Goal: Navigation & Orientation: Locate item on page

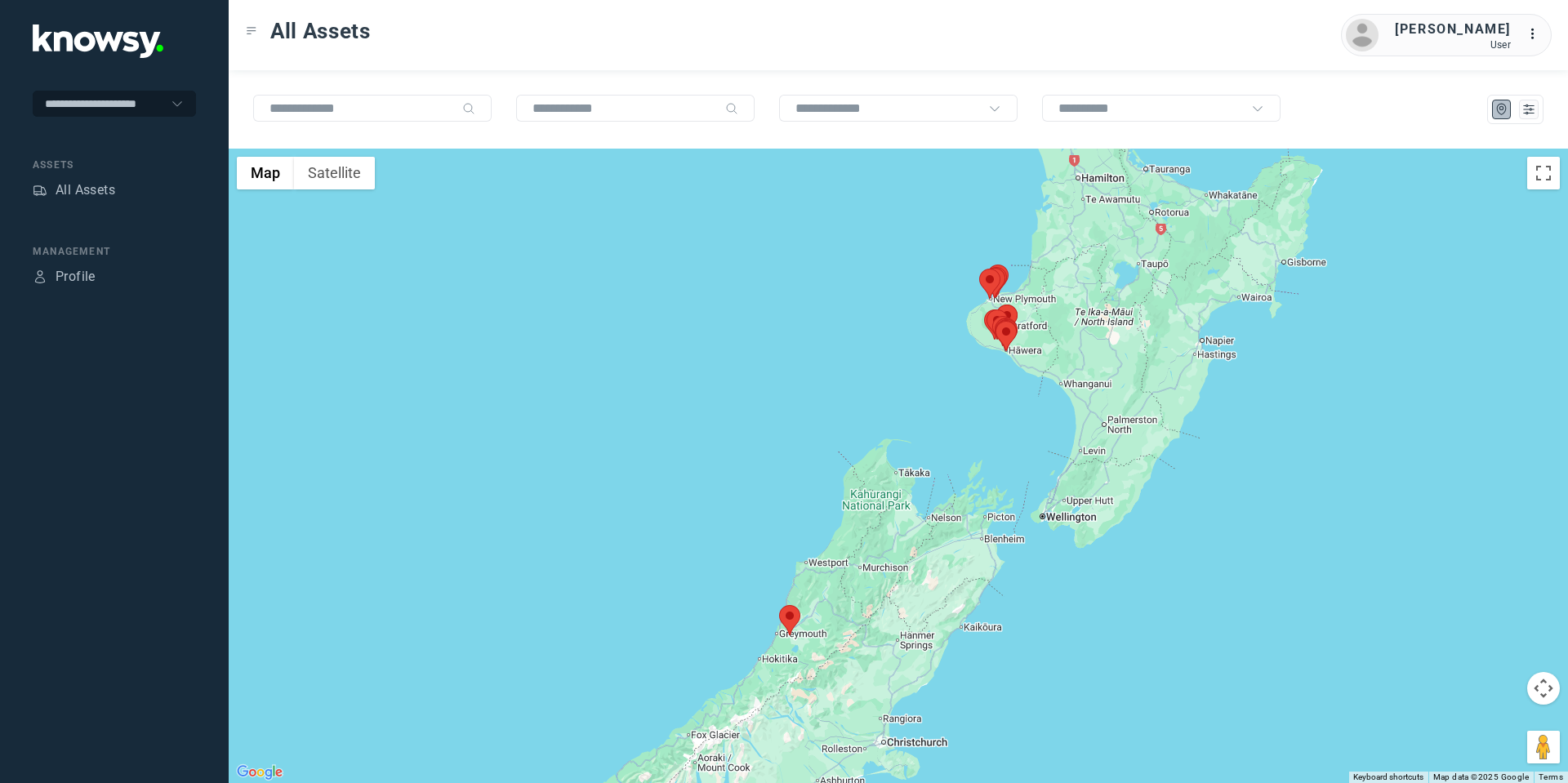
click at [779, 605] on area at bounding box center [779, 605] width 0 height 0
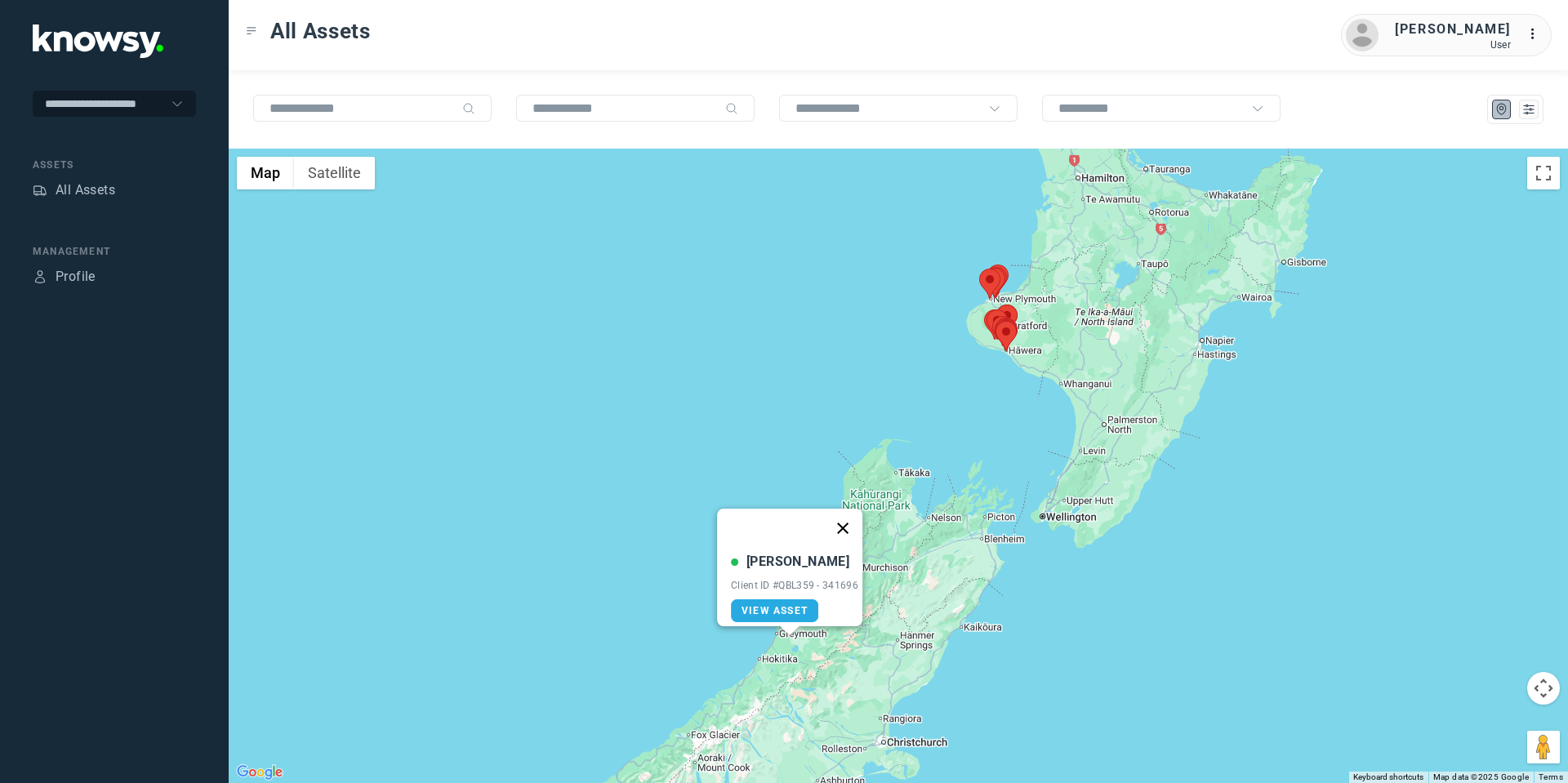
click at [844, 513] on button "Close" at bounding box center [843, 528] width 39 height 39
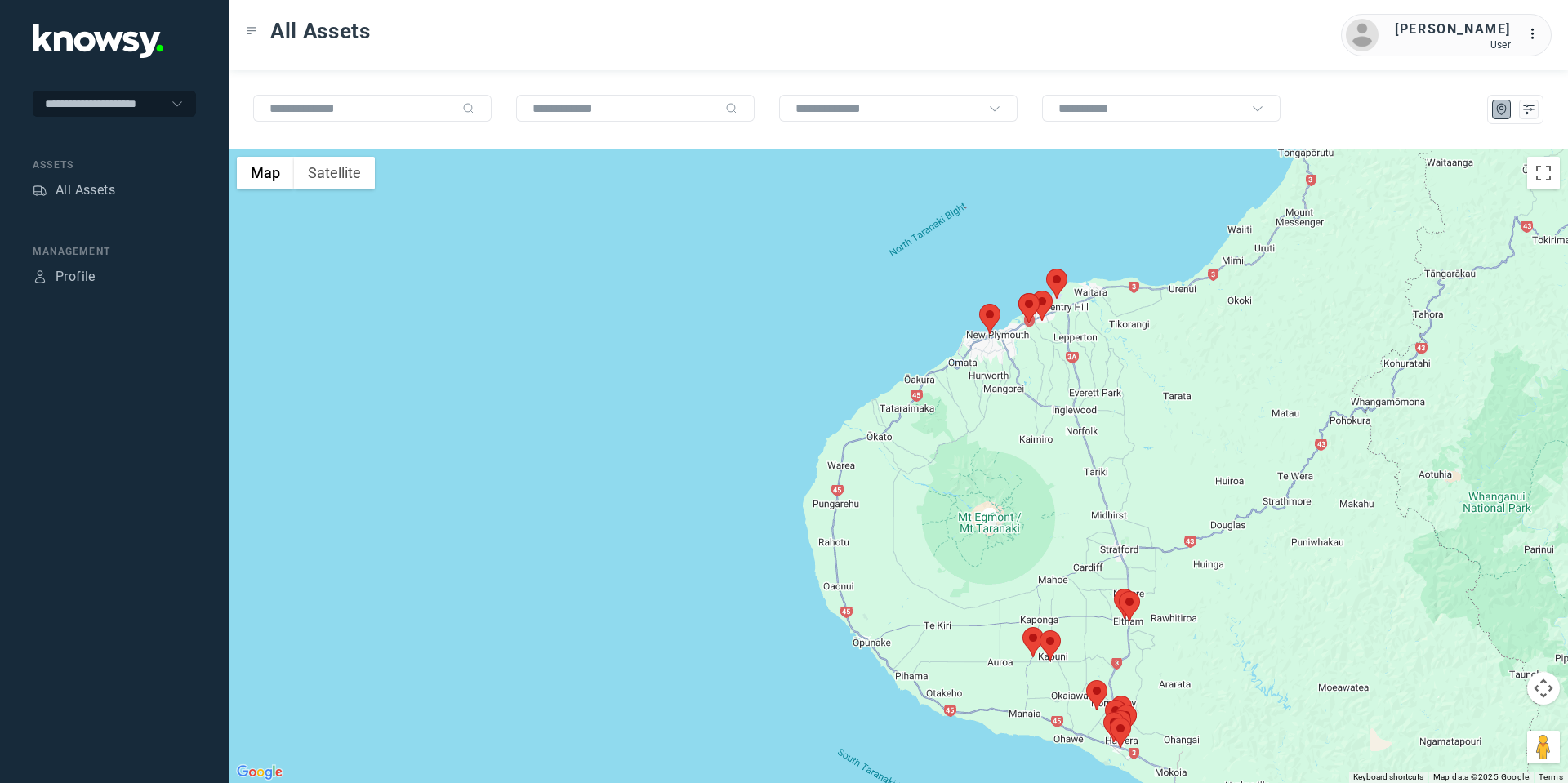
click at [1046, 268] on area at bounding box center [1046, 268] width 0 height 0
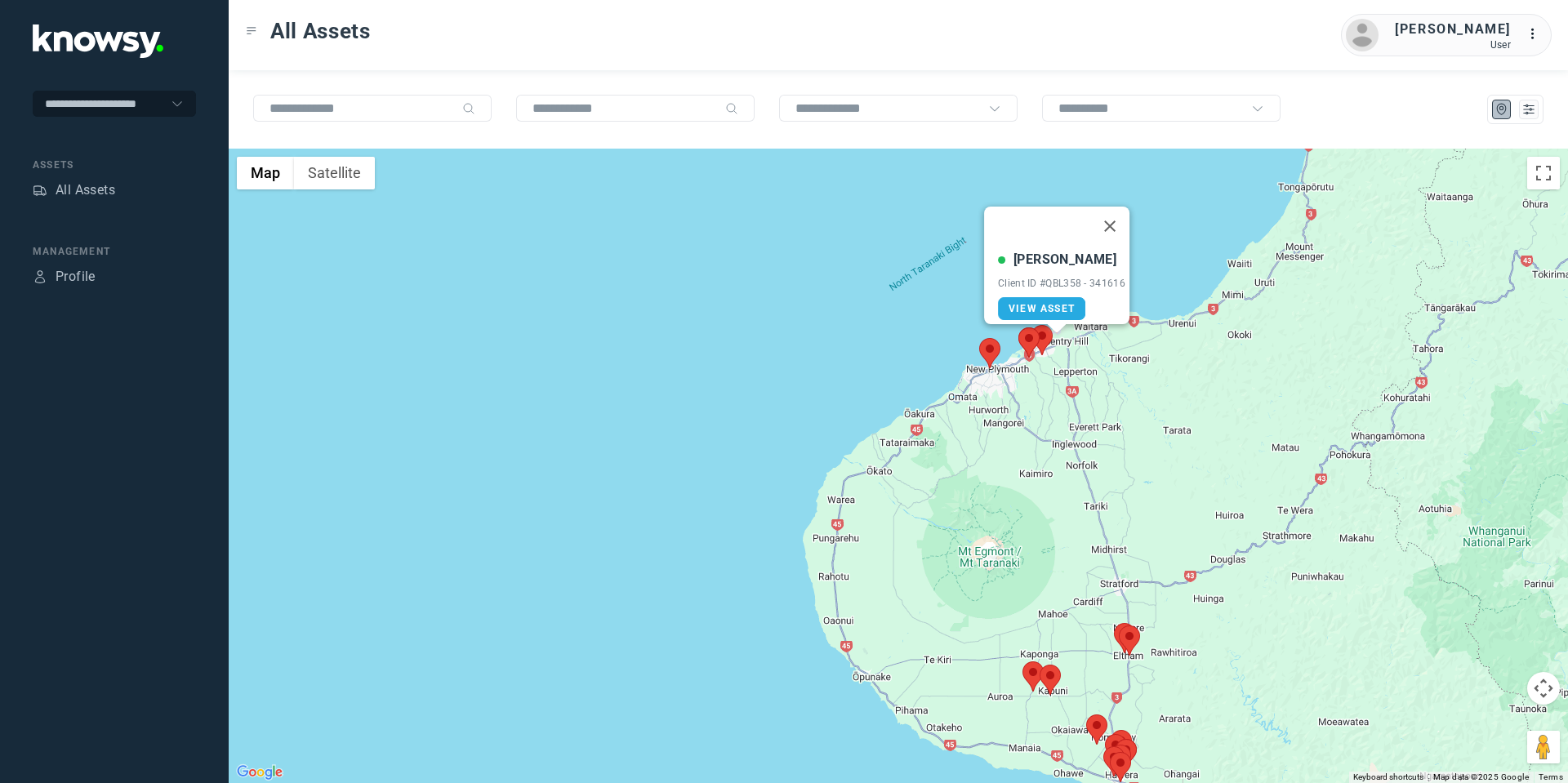
click at [1031, 325] on area at bounding box center [1031, 325] width 0 height 0
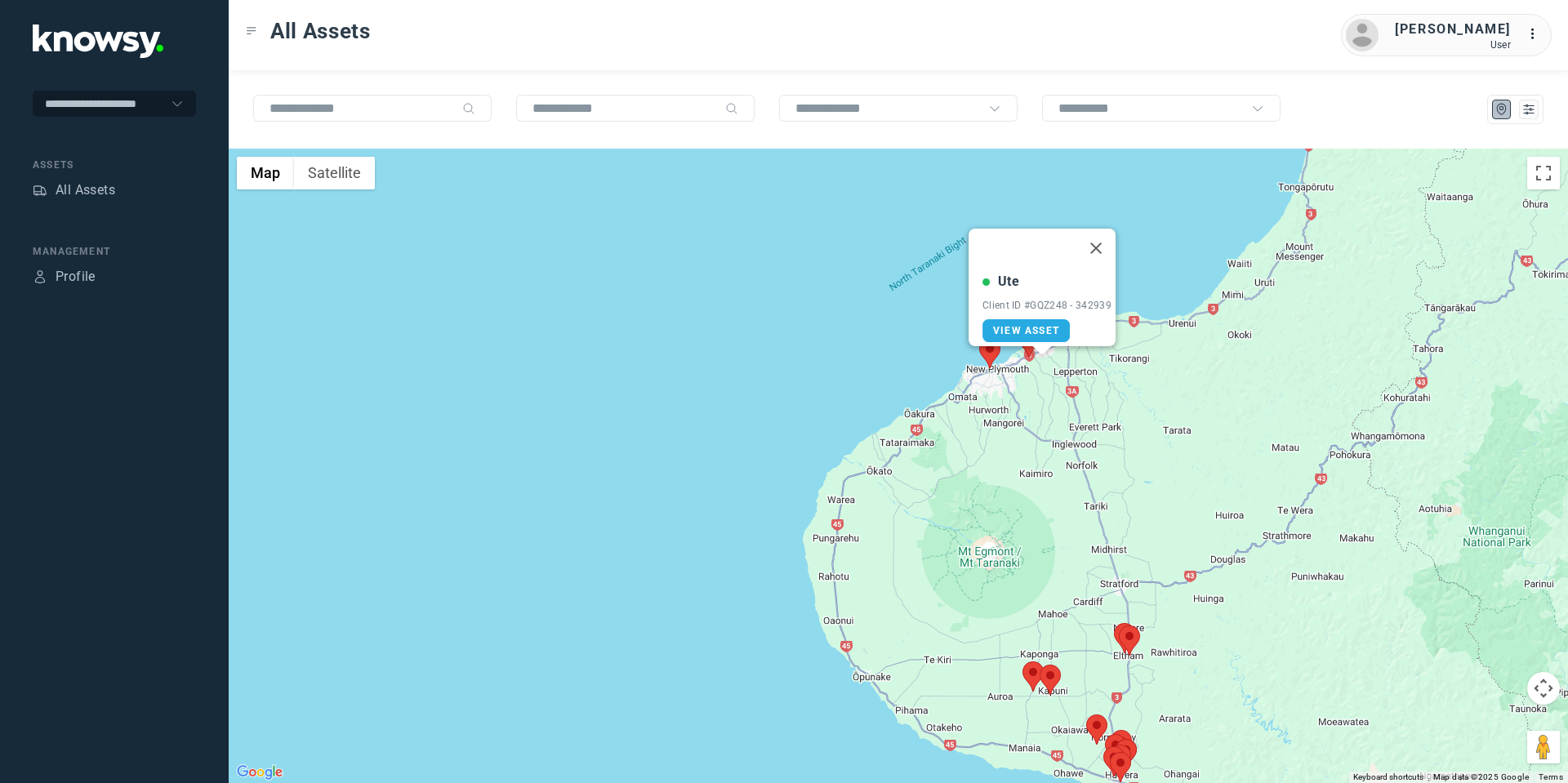
click at [1025, 352] on img at bounding box center [1028, 342] width 21 height 30
click at [979, 338] on area at bounding box center [979, 338] width 0 height 0
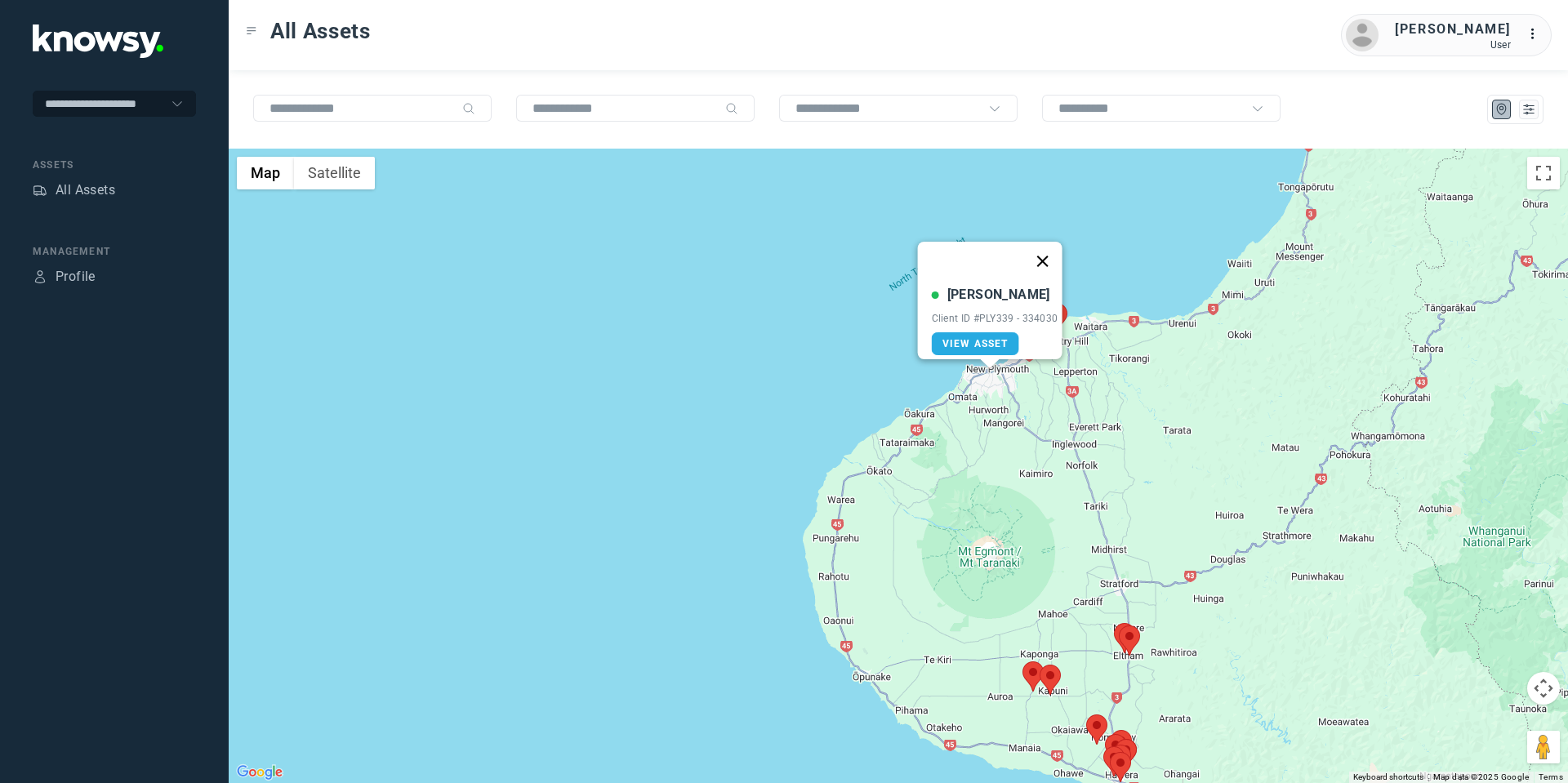
click at [1048, 252] on button "Close" at bounding box center [1042, 261] width 39 height 39
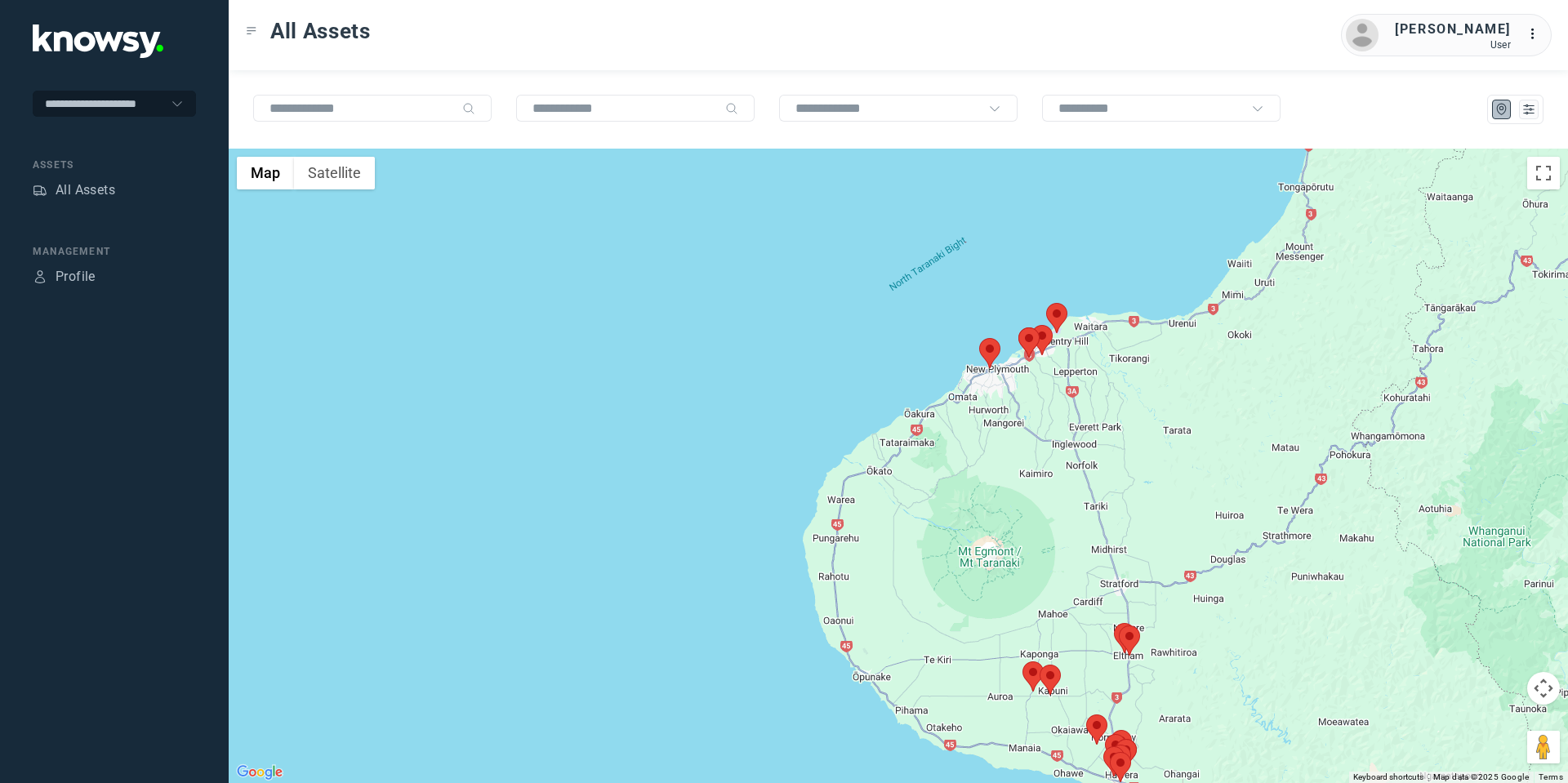
click at [1031, 325] on area at bounding box center [1031, 325] width 0 height 0
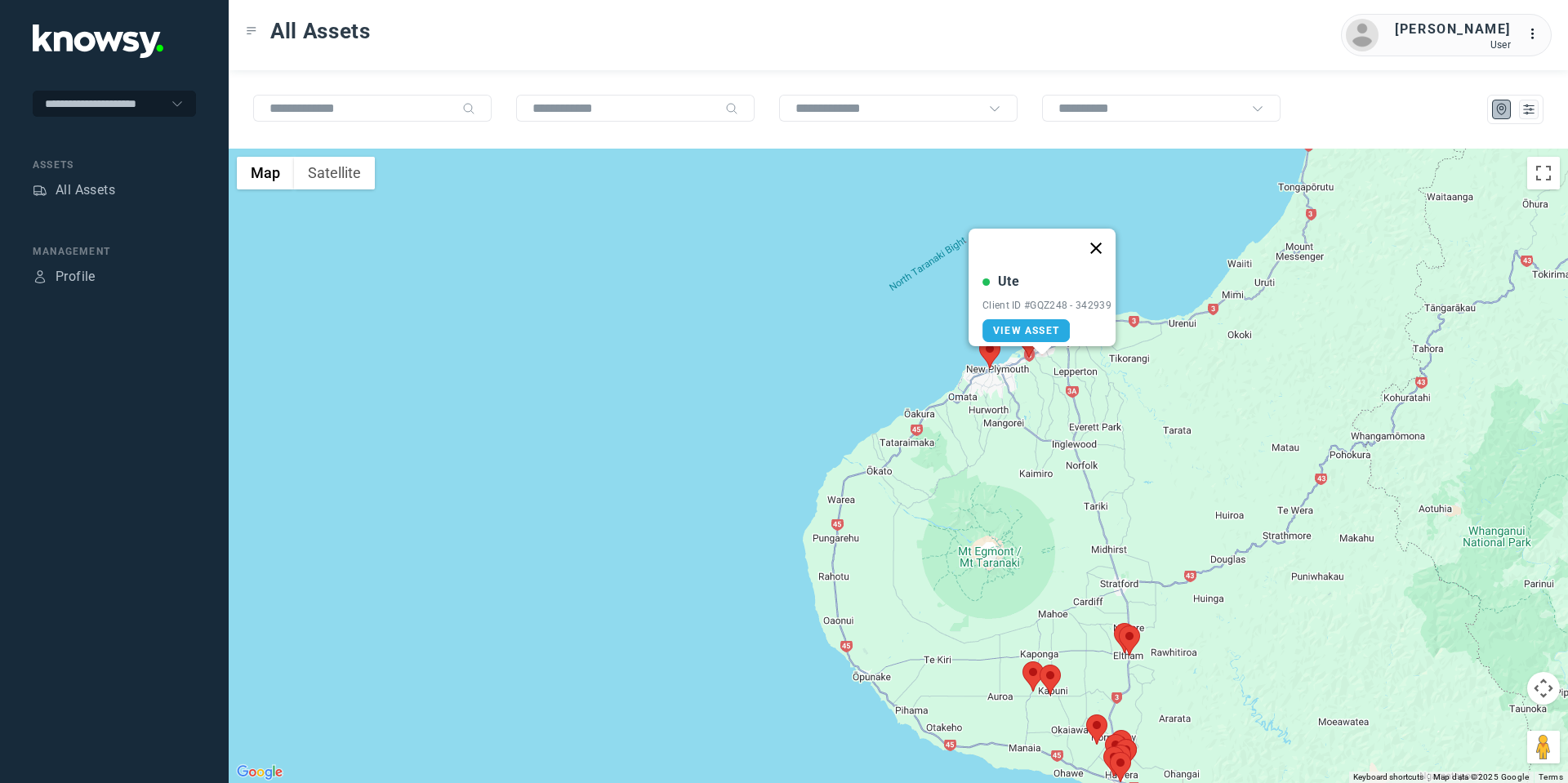
click at [1102, 239] on button "Close" at bounding box center [1096, 248] width 39 height 39
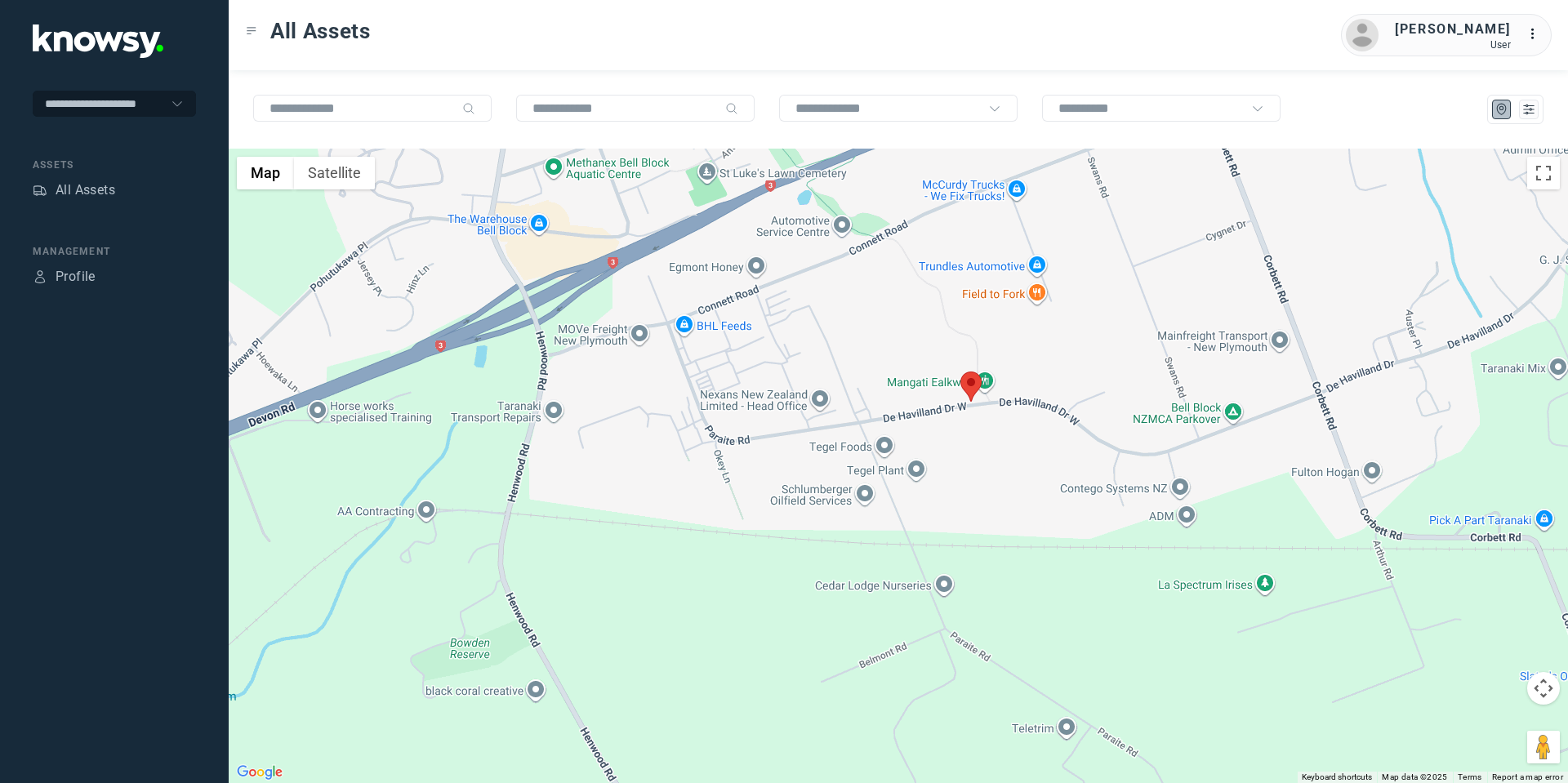
click at [960, 372] on area at bounding box center [960, 372] width 0 height 0
click at [1030, 276] on button "Close" at bounding box center [1025, 295] width 39 height 39
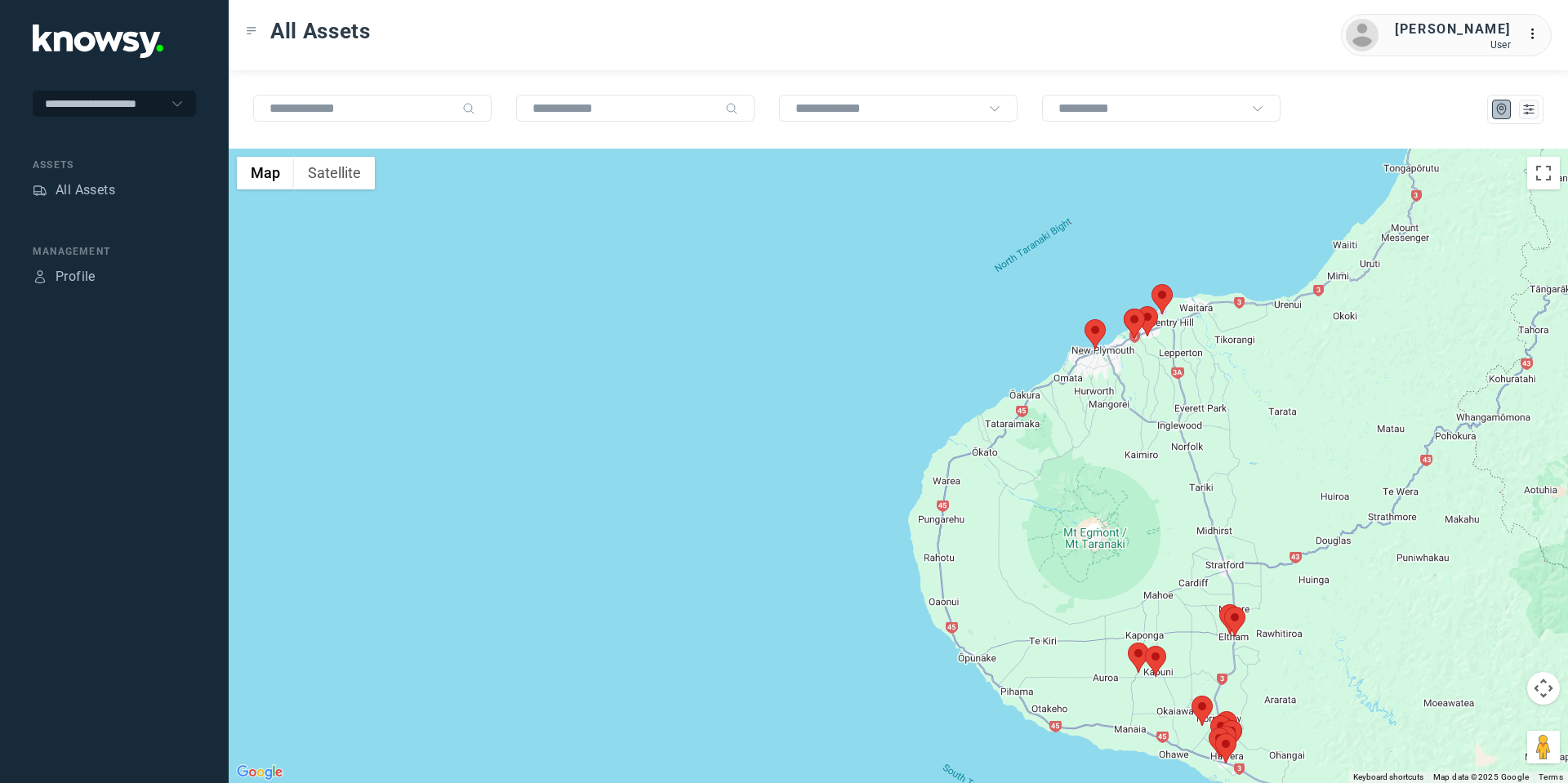
click at [1127, 643] on area at bounding box center [1127, 643] width 0 height 0
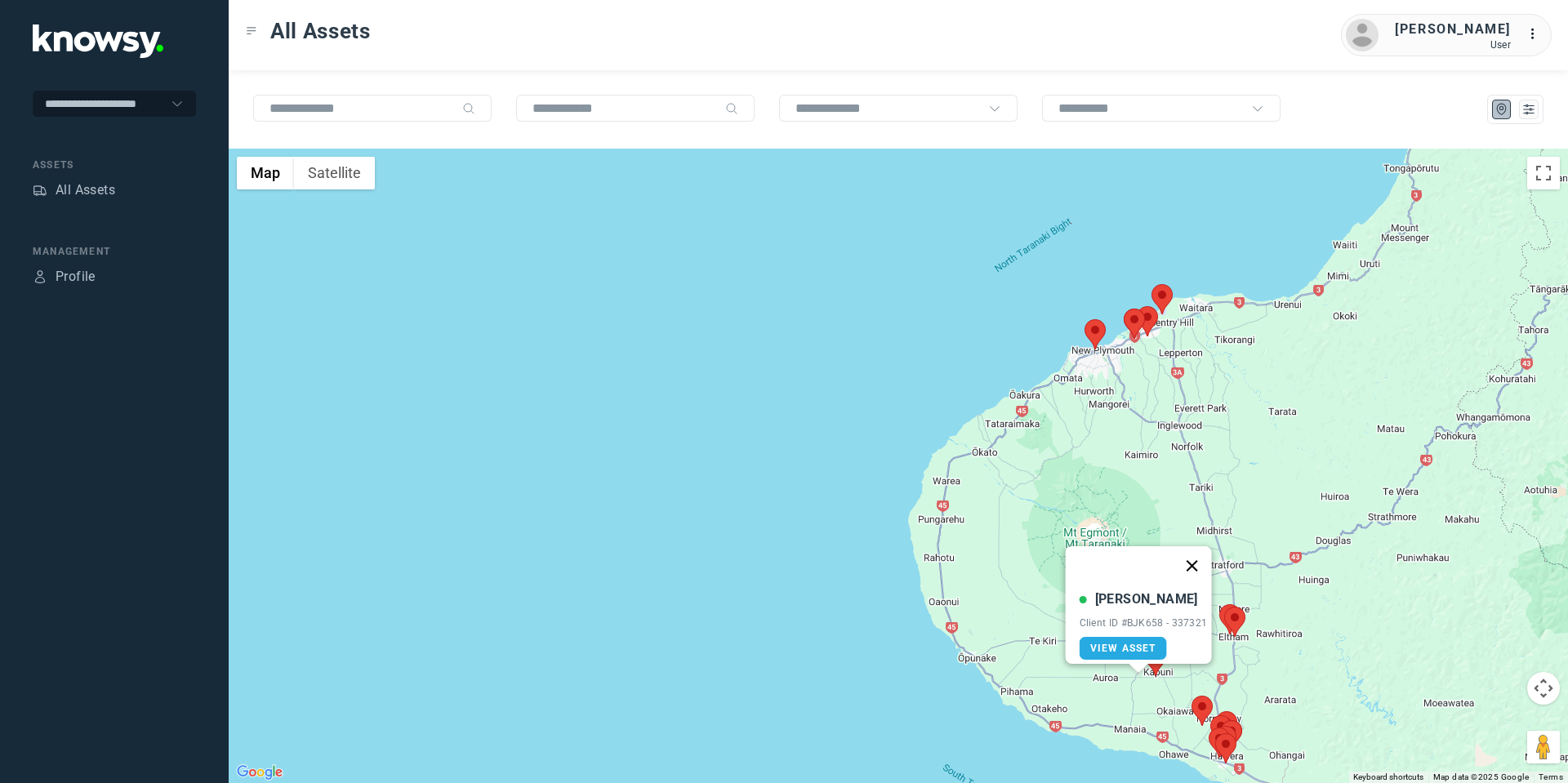
click at [1202, 556] on button "Close" at bounding box center [1191, 565] width 39 height 39
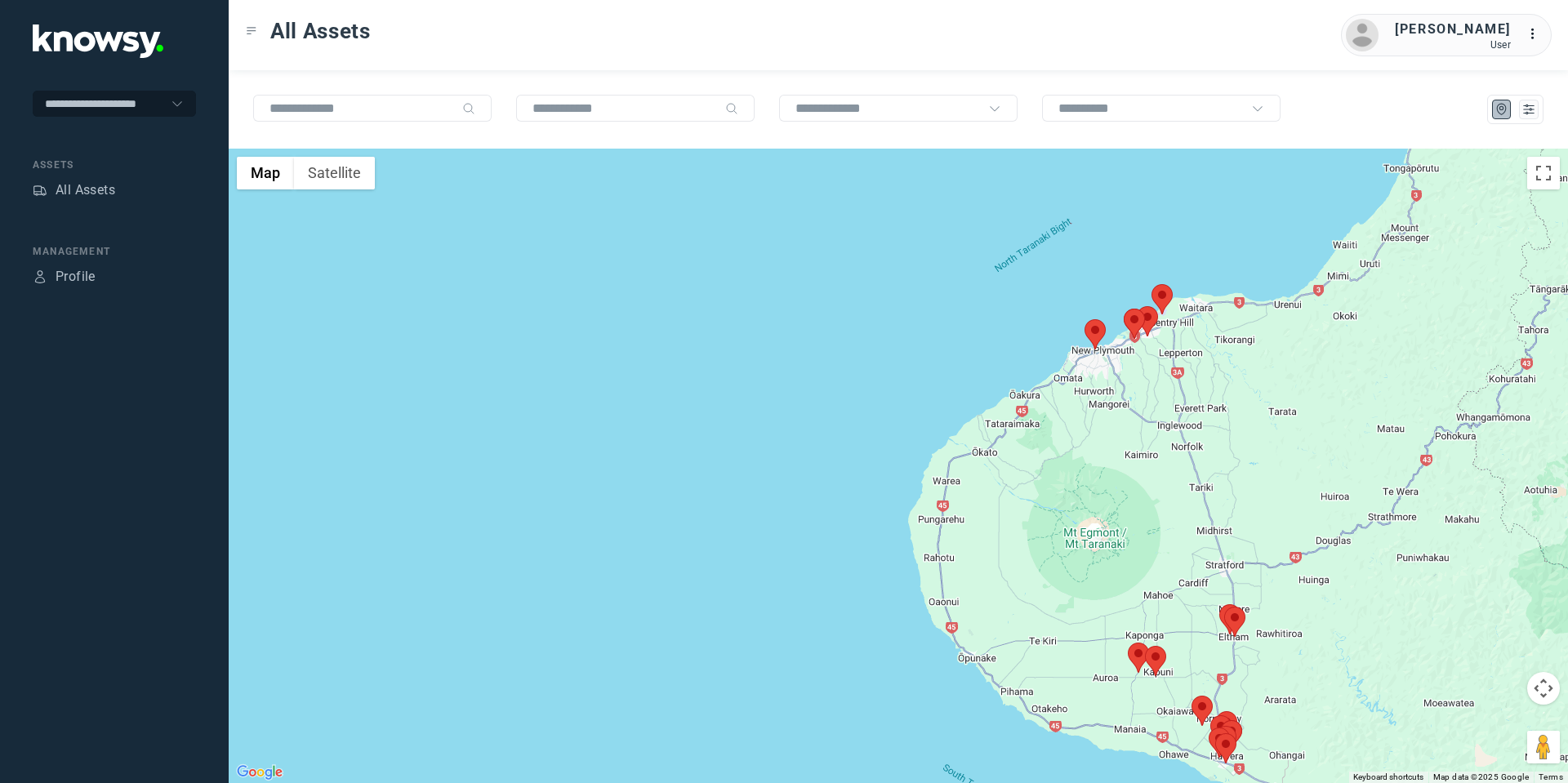
click at [1145, 646] on area at bounding box center [1145, 646] width 0 height 0
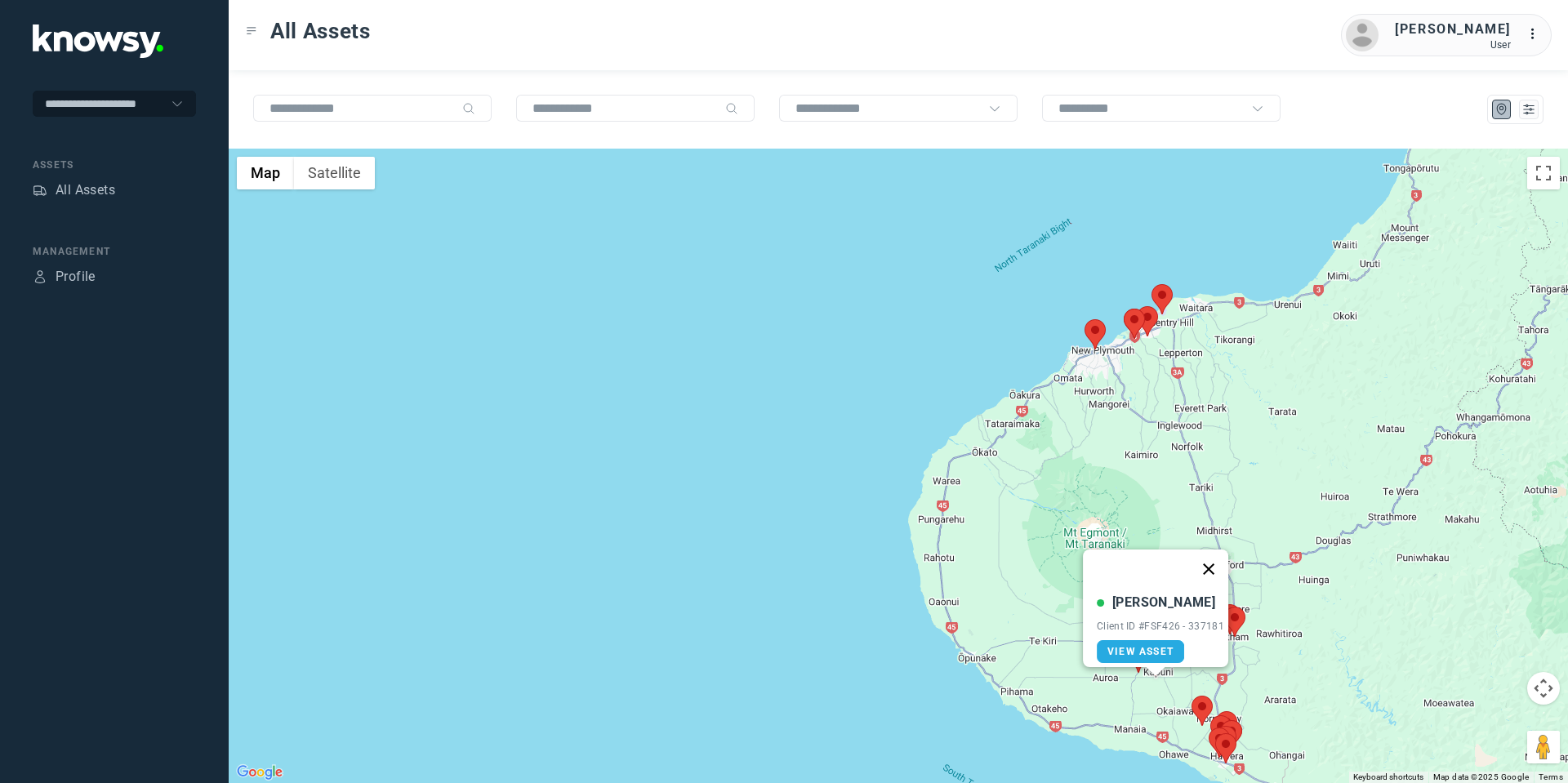
click at [1217, 557] on button "Close" at bounding box center [1208, 569] width 39 height 39
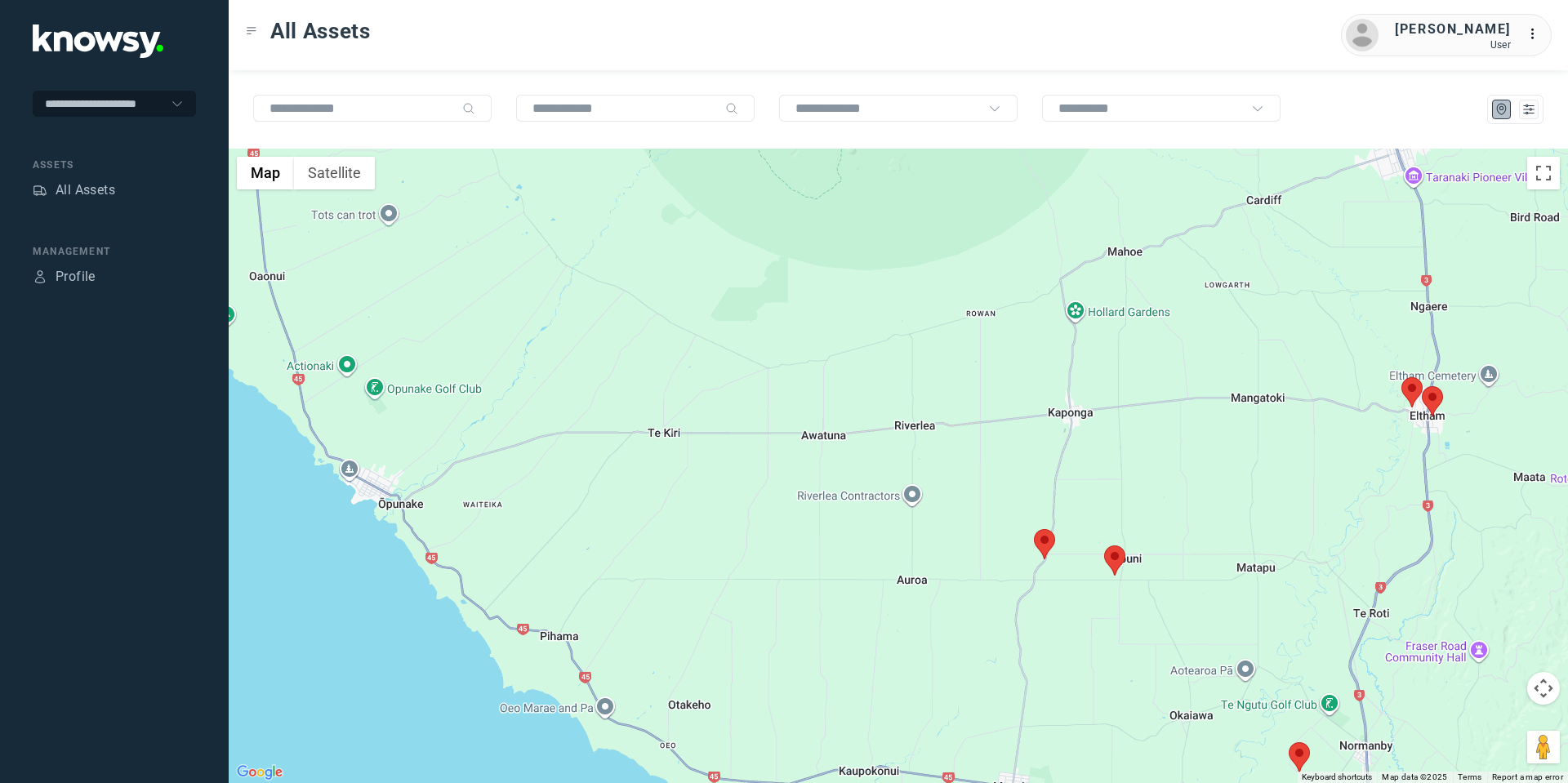
click at [1104, 546] on area at bounding box center [1104, 546] width 0 height 0
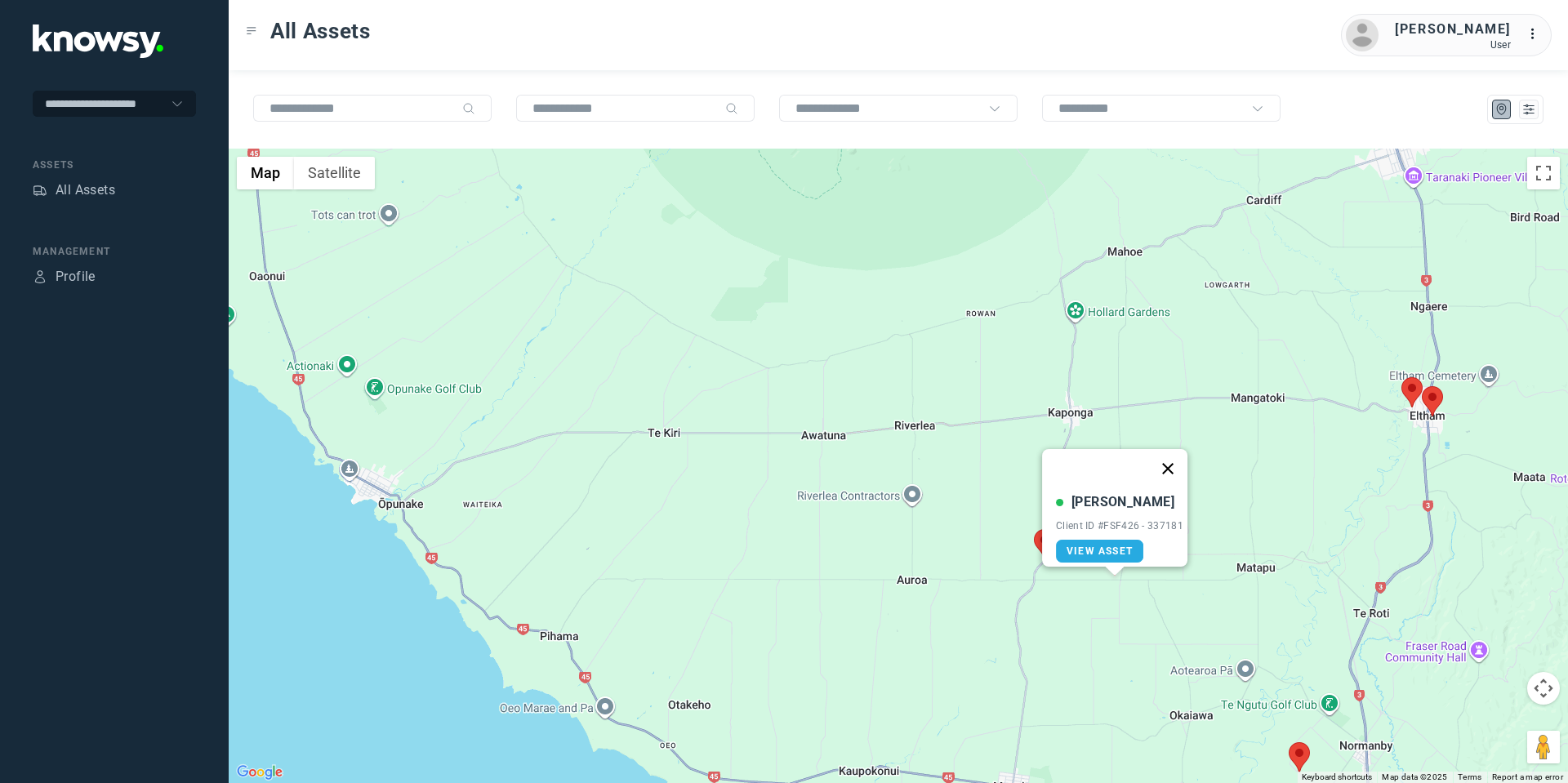
click at [1173, 456] on button "Close" at bounding box center [1167, 468] width 39 height 39
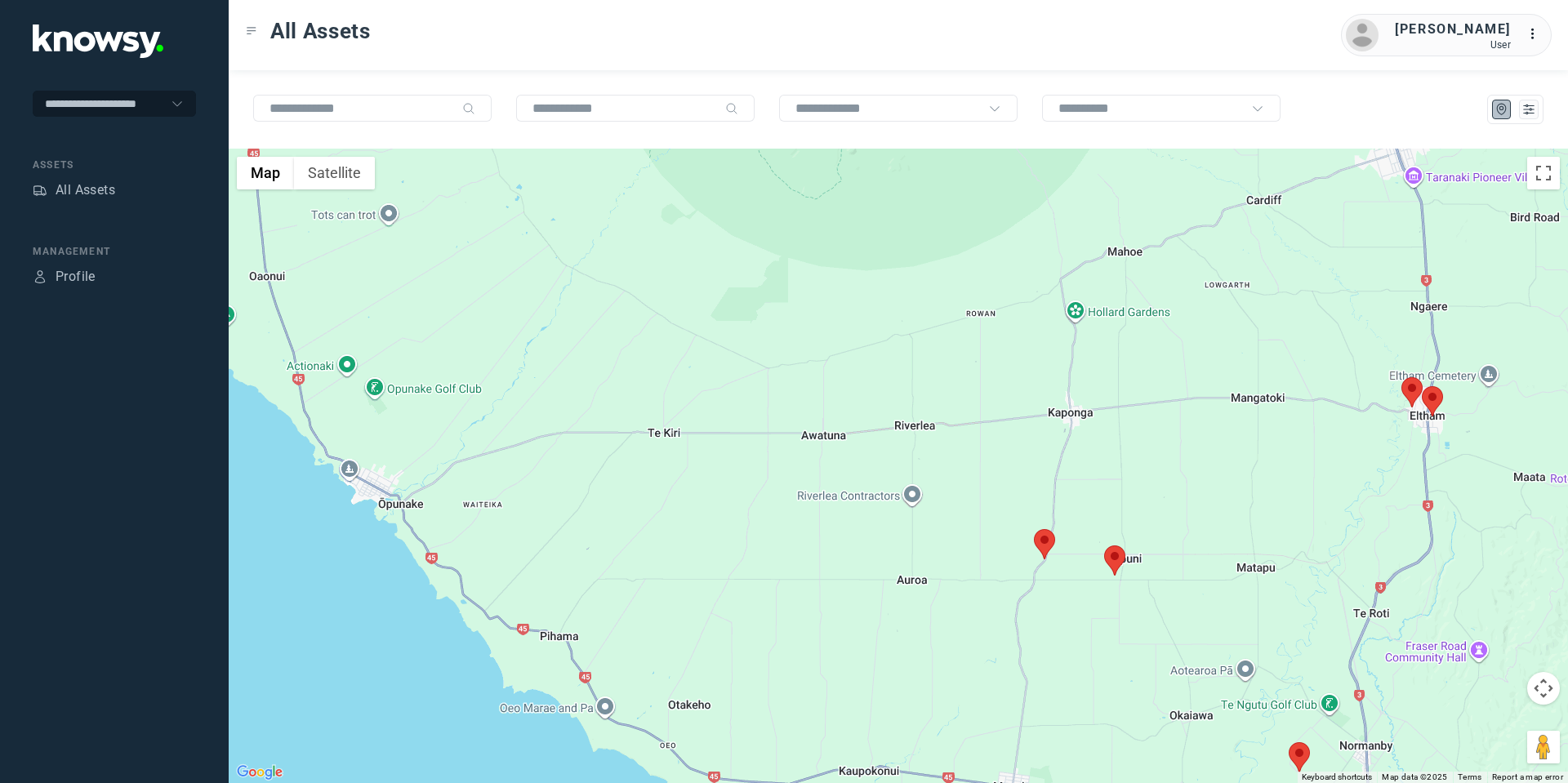
click at [1034, 529] on area at bounding box center [1034, 529] width 0 height 0
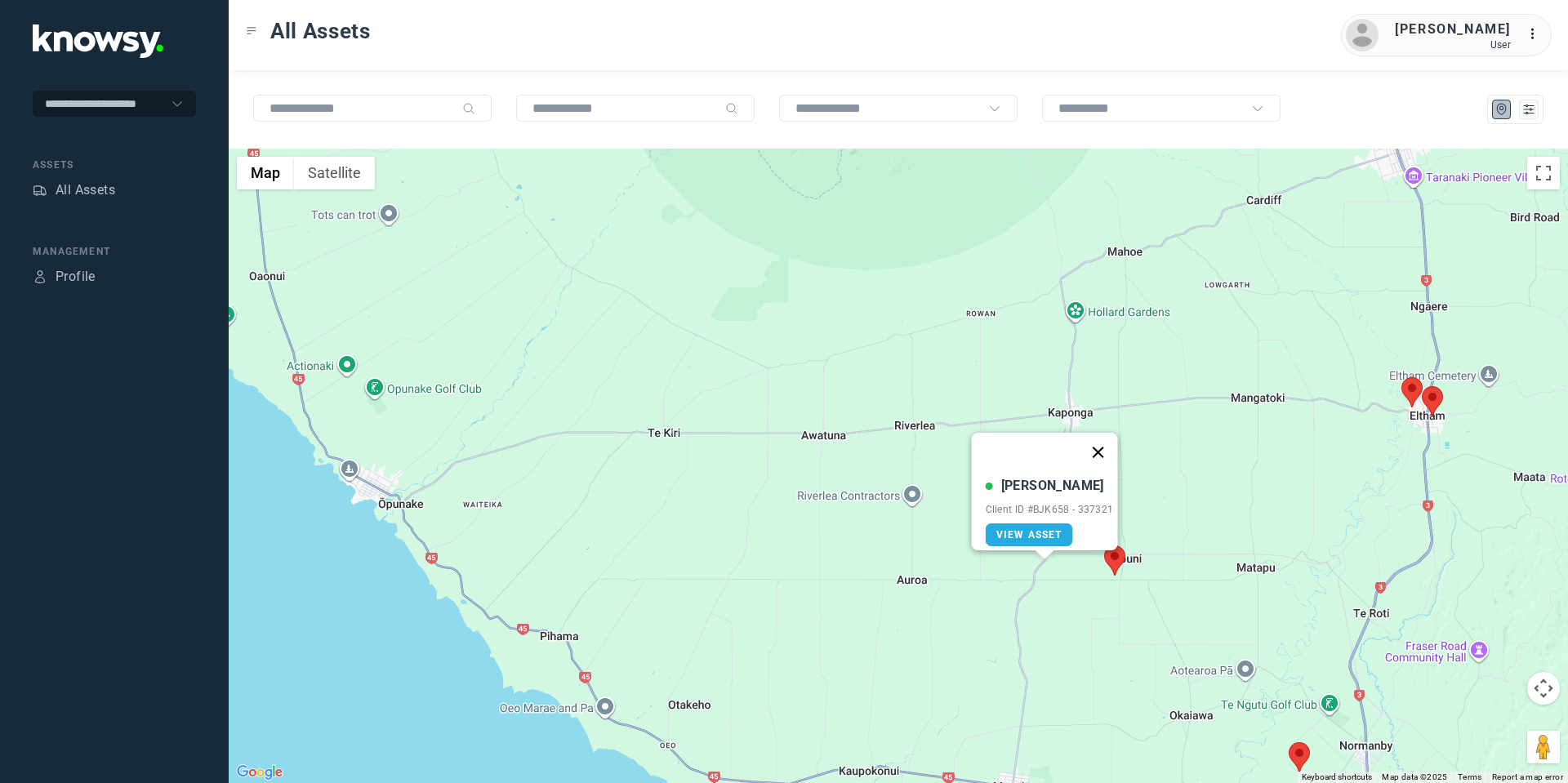
click at [1105, 439] on button "Close" at bounding box center [1097, 452] width 39 height 39
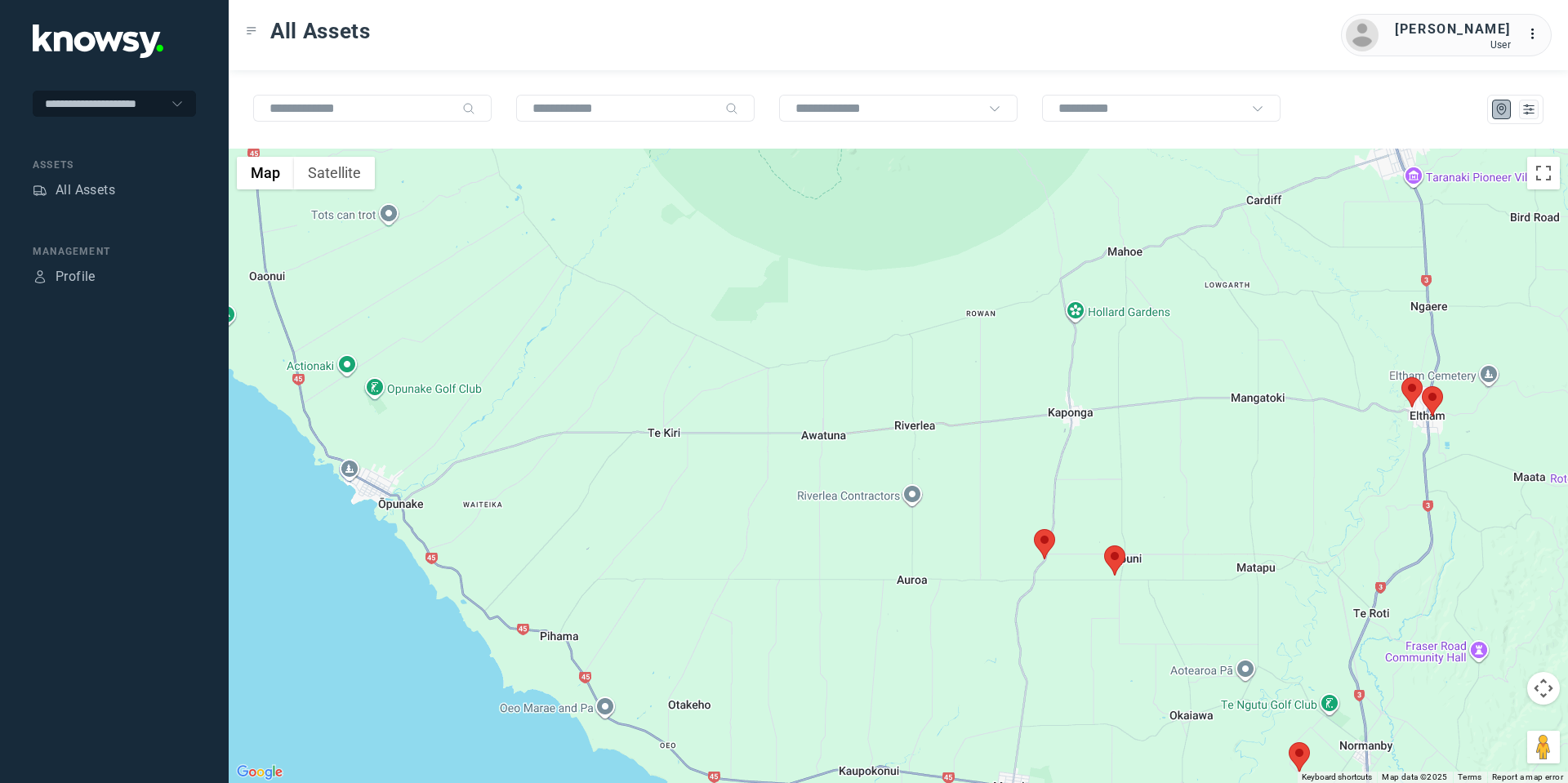
click at [1401, 377] on area at bounding box center [1401, 377] width 0 height 0
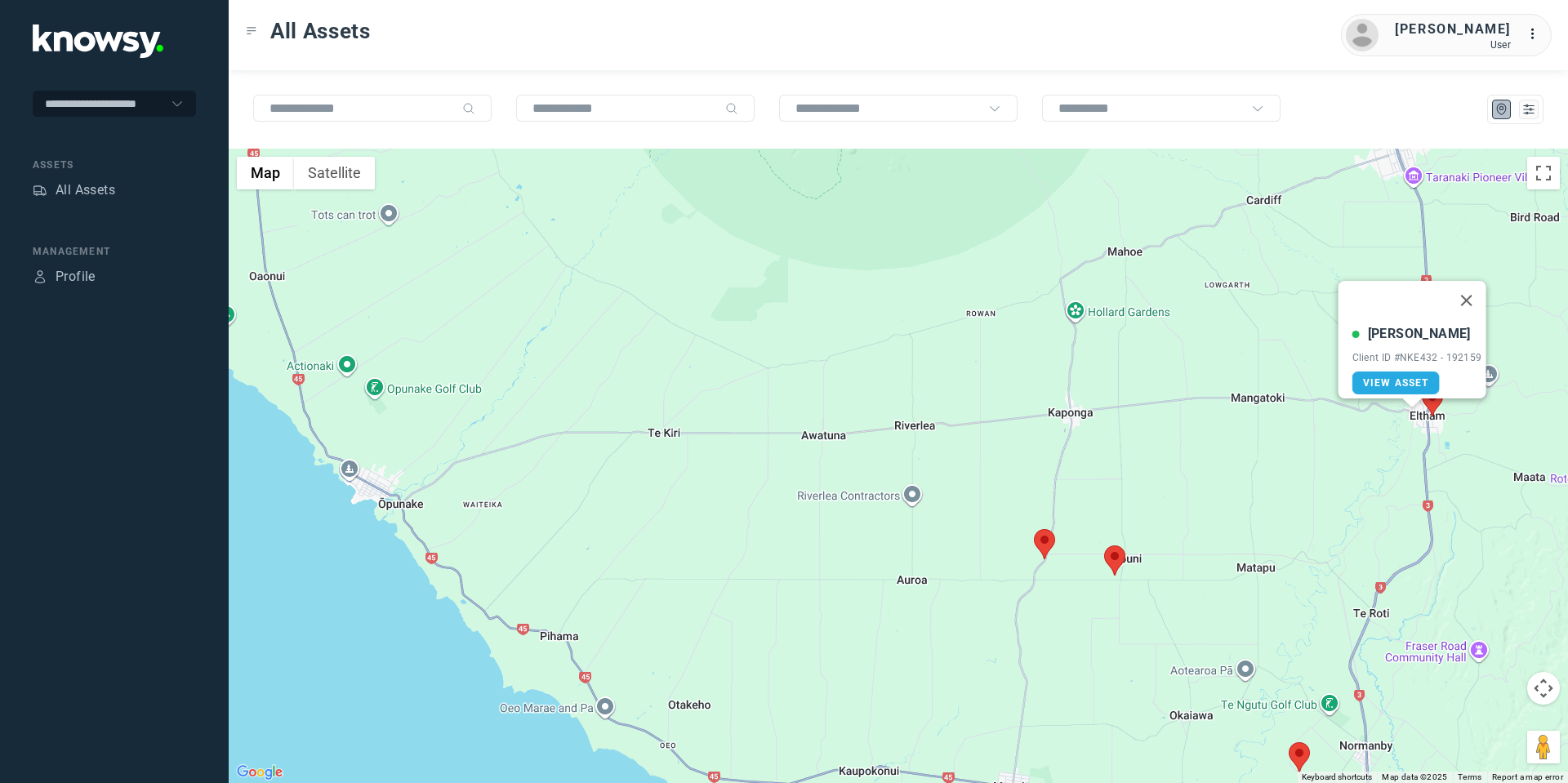
click at [1421, 386] on area at bounding box center [1421, 386] width 0 height 0
click at [1493, 296] on button "Close" at bounding box center [1485, 309] width 39 height 39
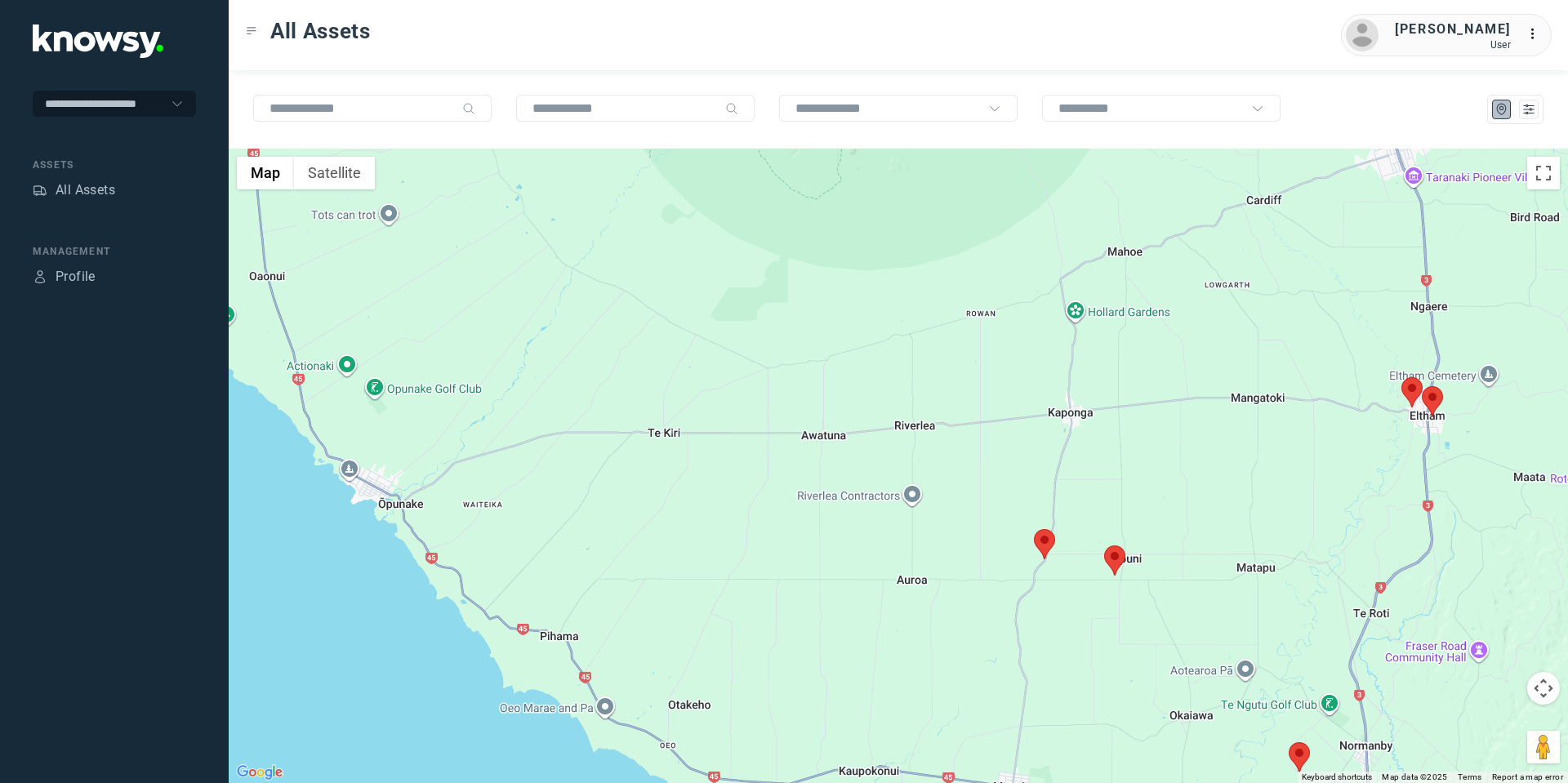
click at [1538, 687] on button "Map camera controls" at bounding box center [1543, 688] width 33 height 33
click at [1463, 722] on button "Move down" at bounding box center [1461, 729] width 33 height 33
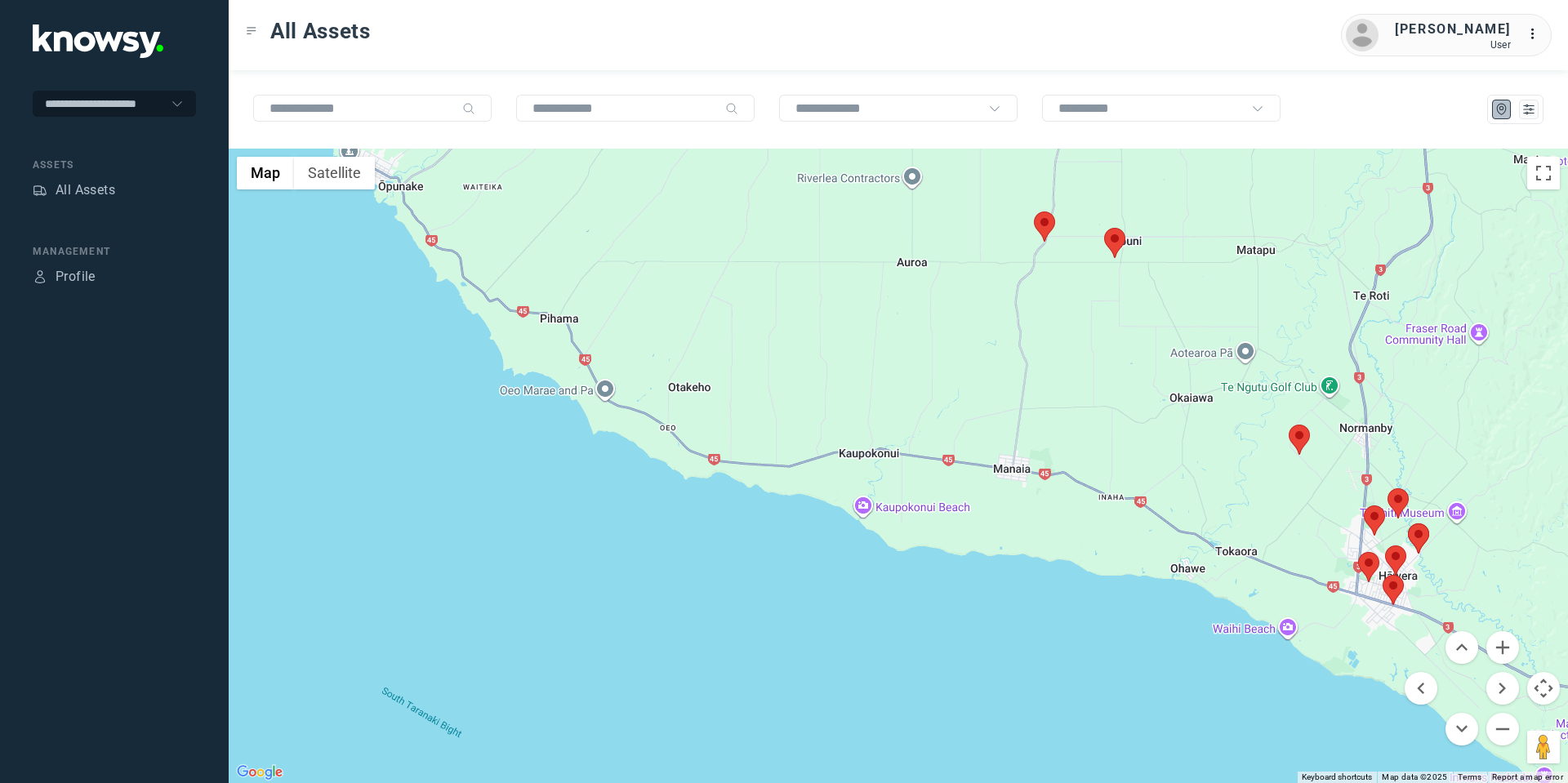
click at [1357, 552] on area at bounding box center [1357, 552] width 0 height 0
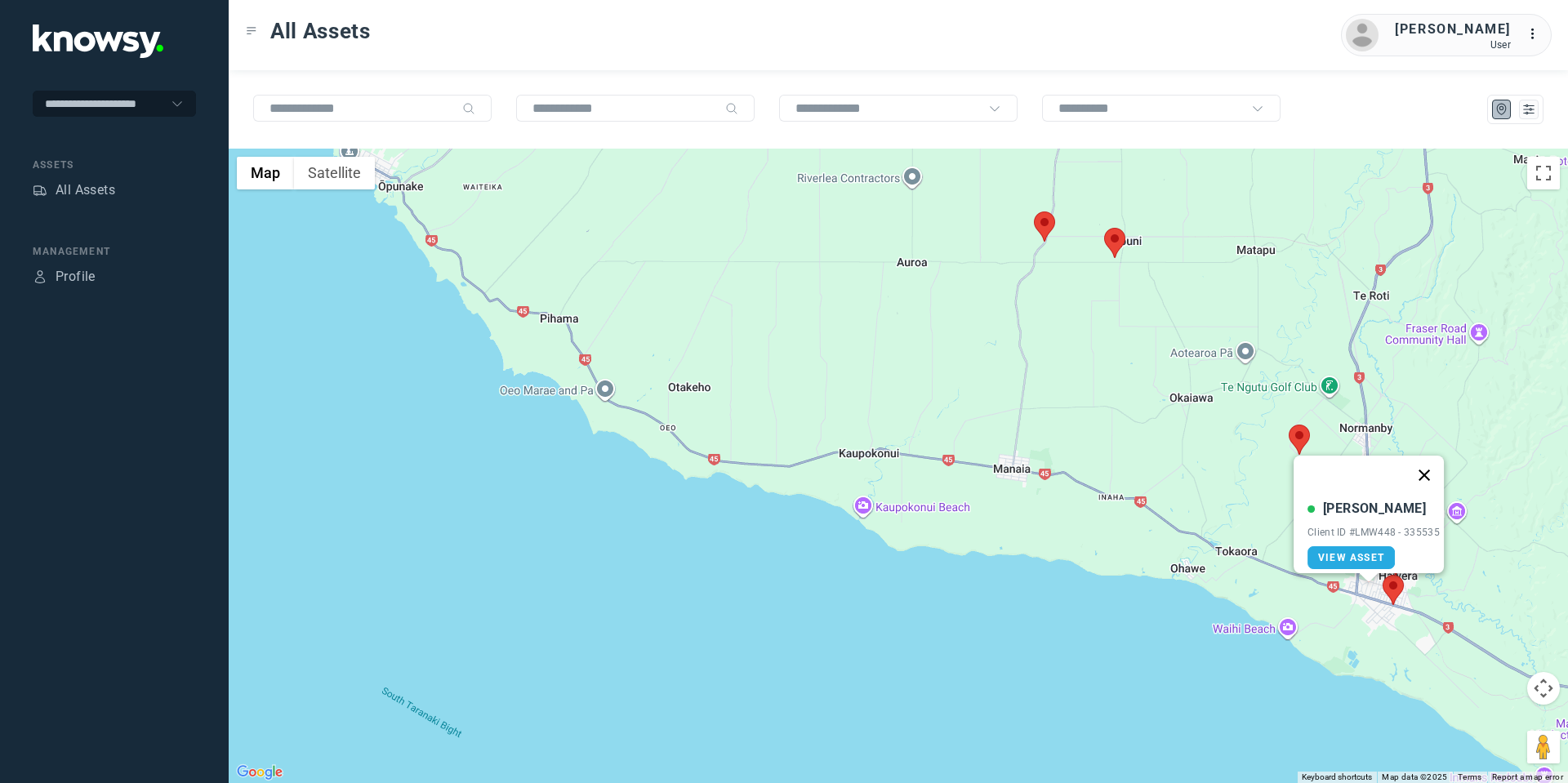
click at [1434, 466] on button "Close" at bounding box center [1424, 475] width 39 height 39
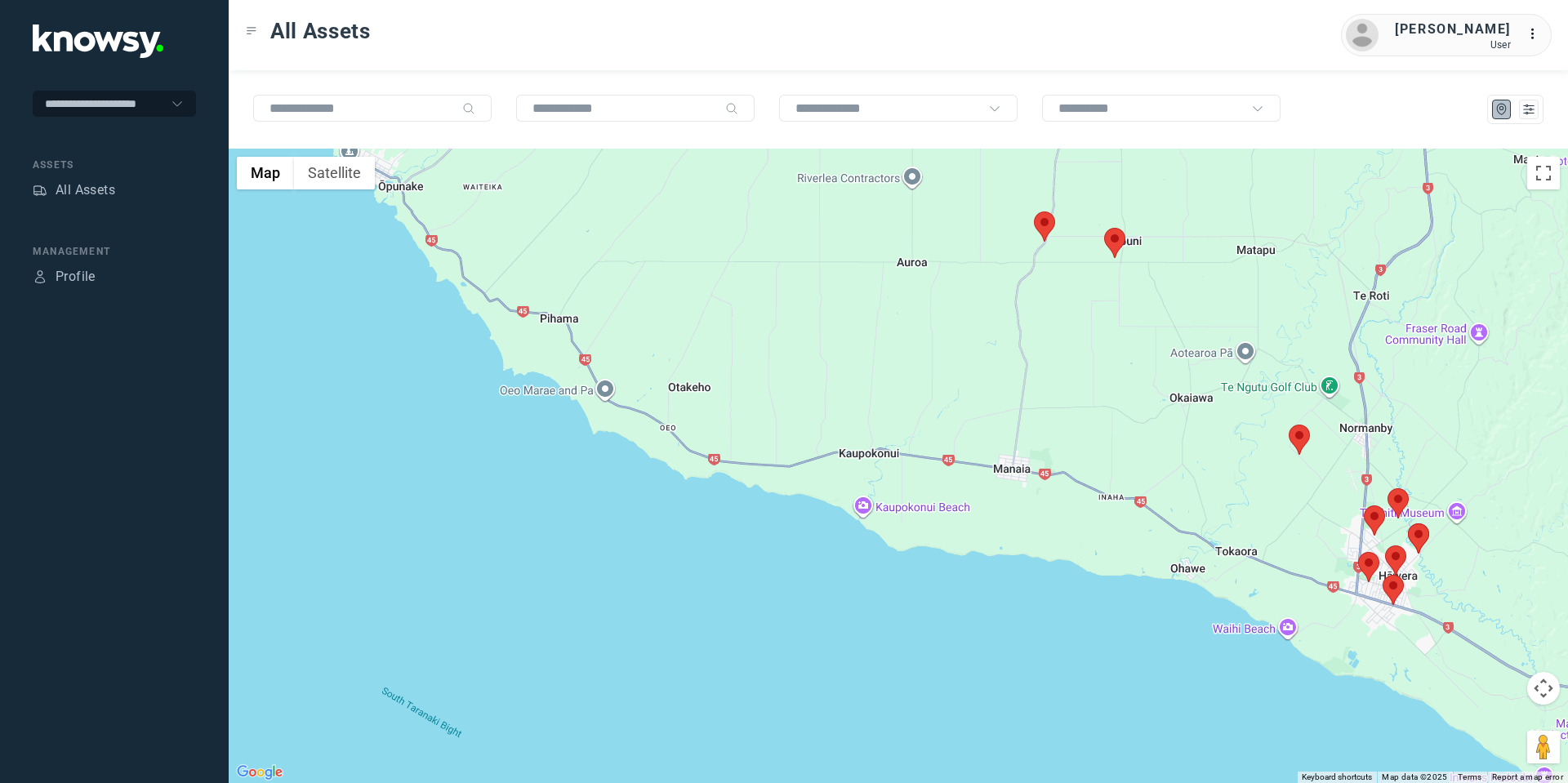
click at [1364, 506] on area at bounding box center [1364, 506] width 0 height 0
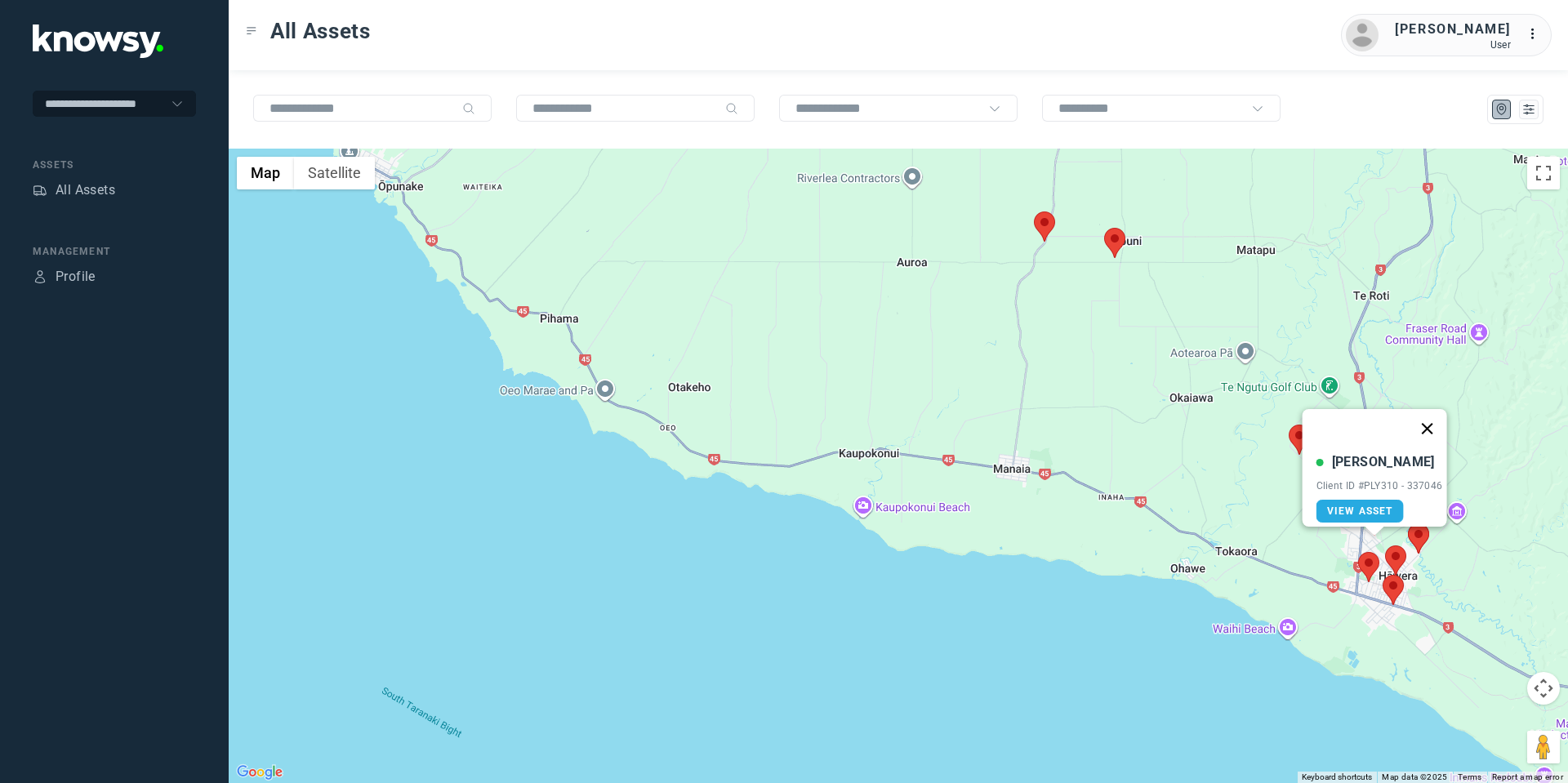
click at [1435, 423] on button "Close" at bounding box center [1427, 428] width 39 height 39
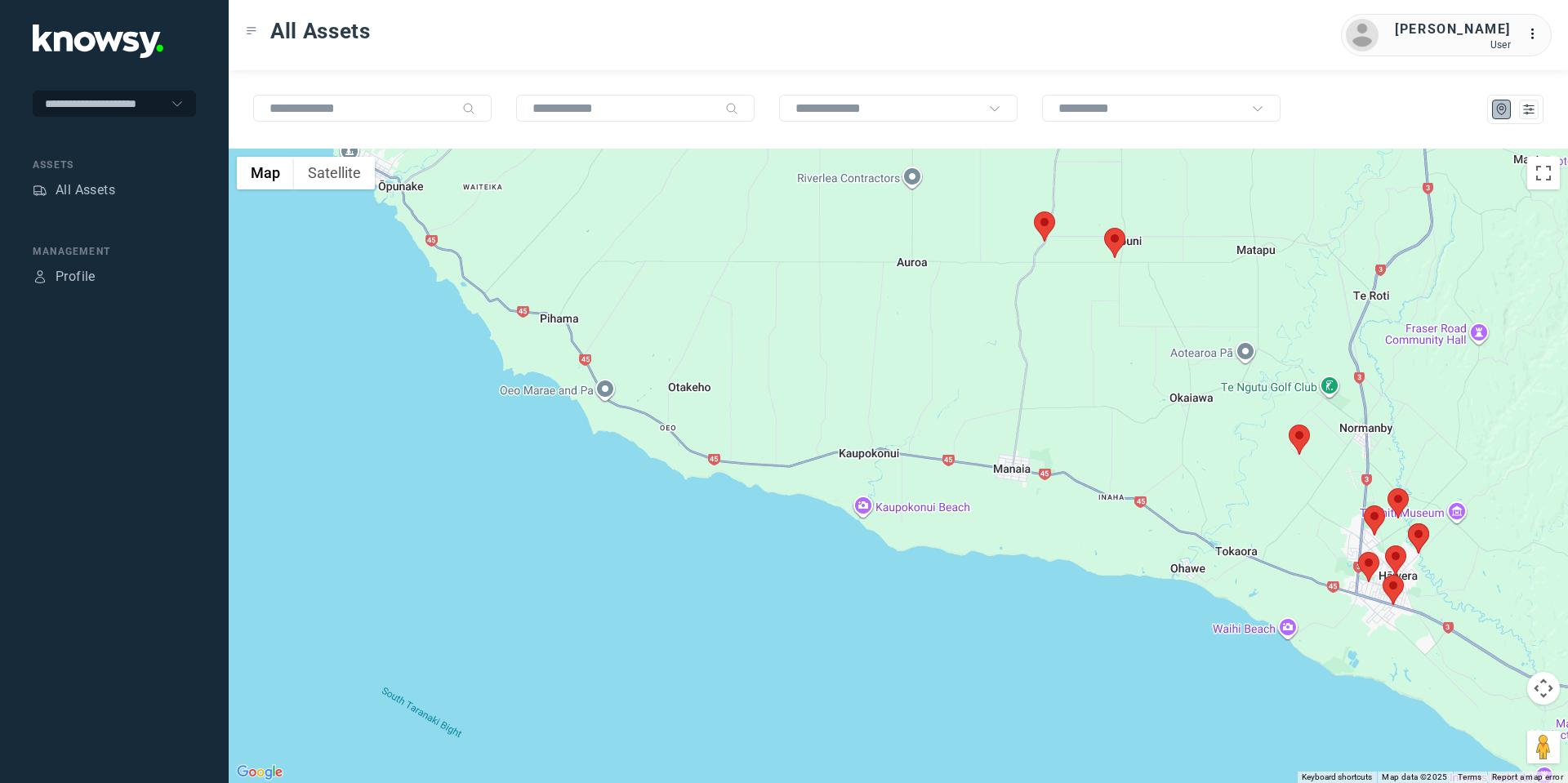
click at [1382, 575] on area at bounding box center [1382, 575] width 0 height 0
click at [1383, 575] on area at bounding box center [1383, 575] width 0 height 0
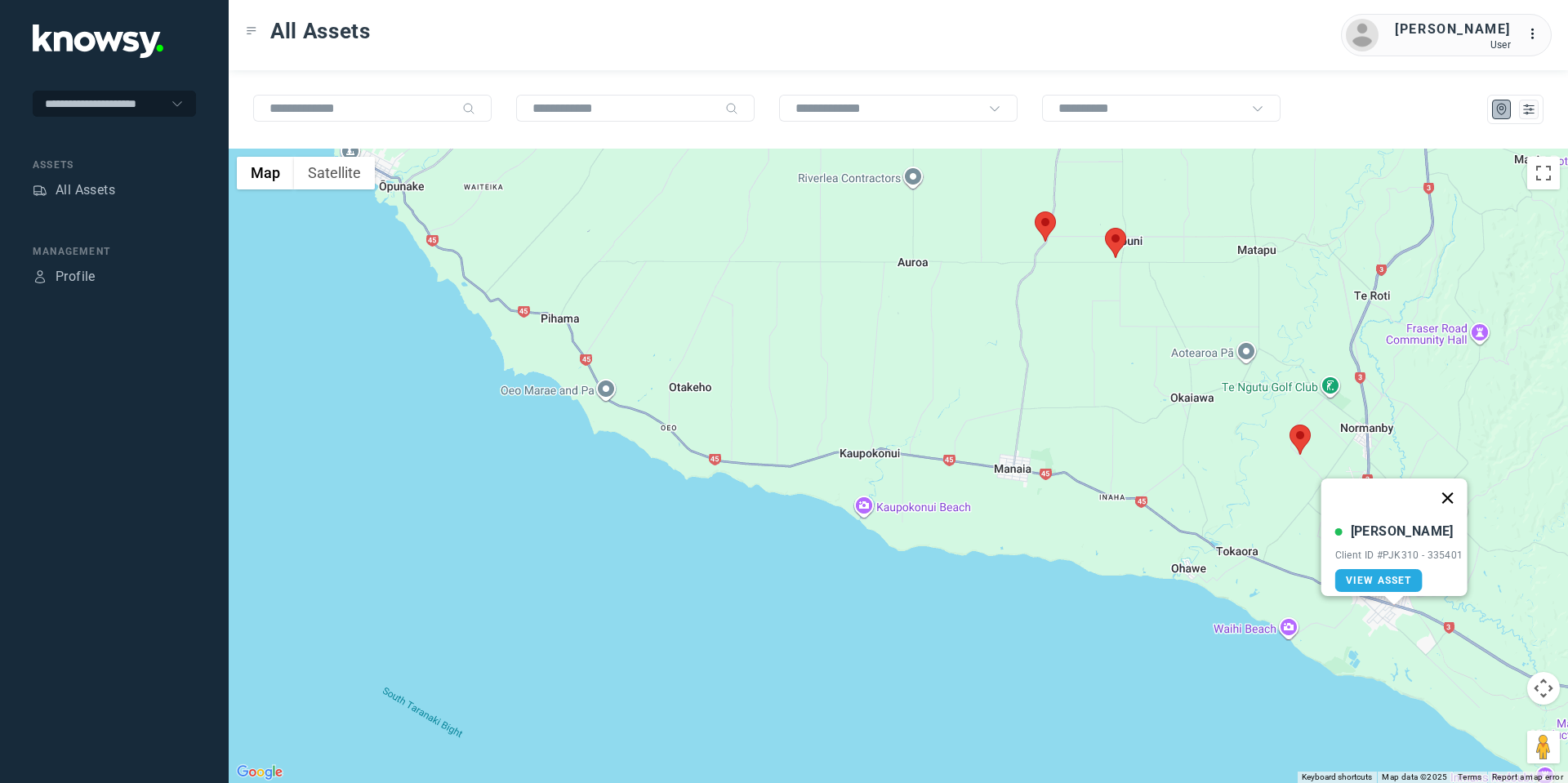
click at [1457, 485] on button "Close" at bounding box center [1447, 498] width 39 height 39
